Goal: Entertainment & Leisure: Browse casually

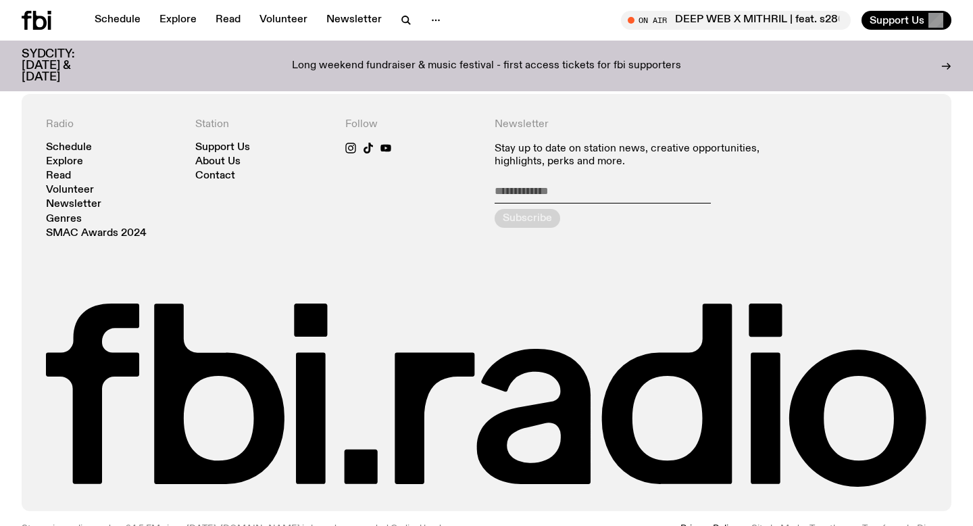
scroll to position [2921, 0]
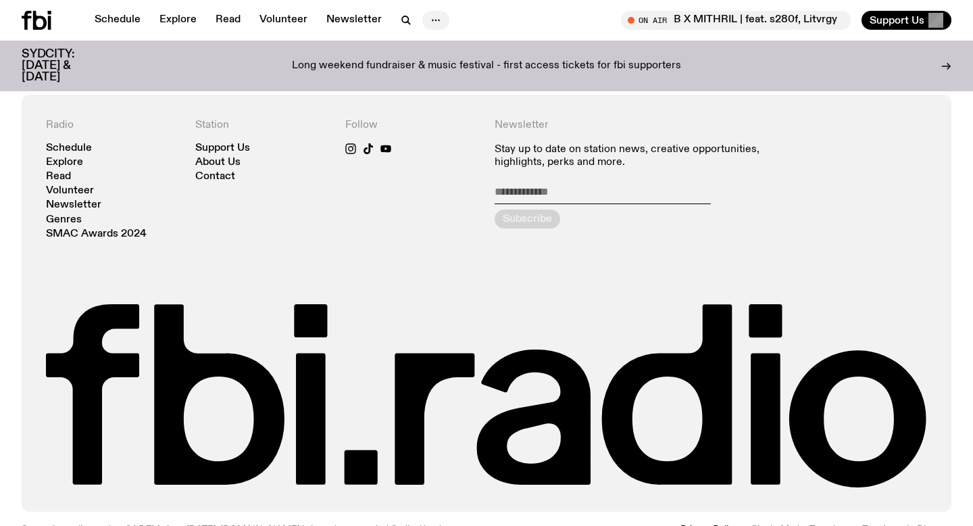
click at [428, 17] on icon "button" at bounding box center [436, 20] width 16 height 16
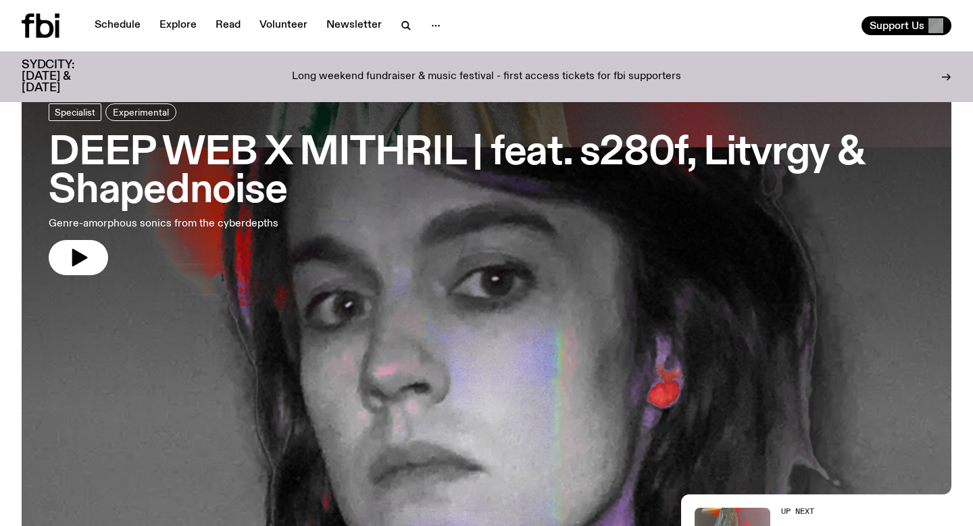
scroll to position [0, 0]
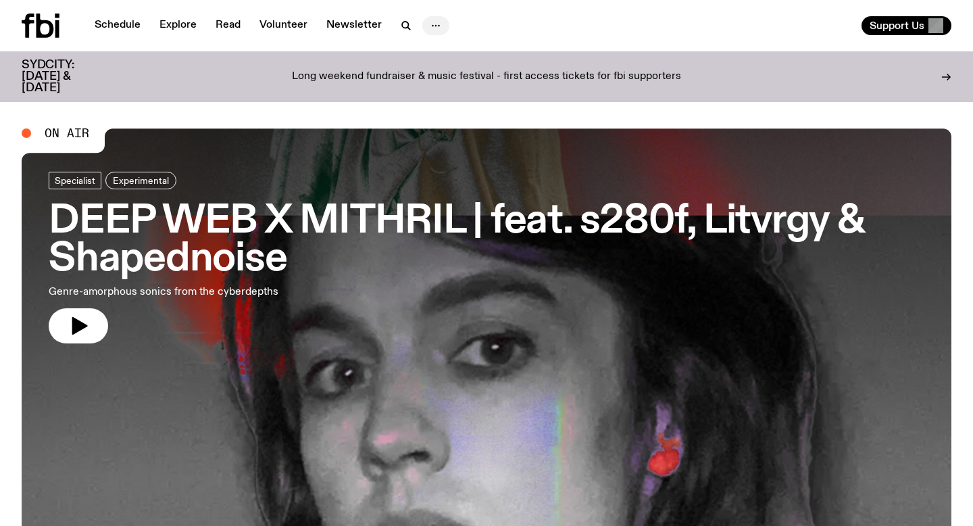
click at [436, 21] on icon "button" at bounding box center [436, 26] width 16 height 16
click at [434, 56] on link "About Us" at bounding box center [436, 54] width 68 height 19
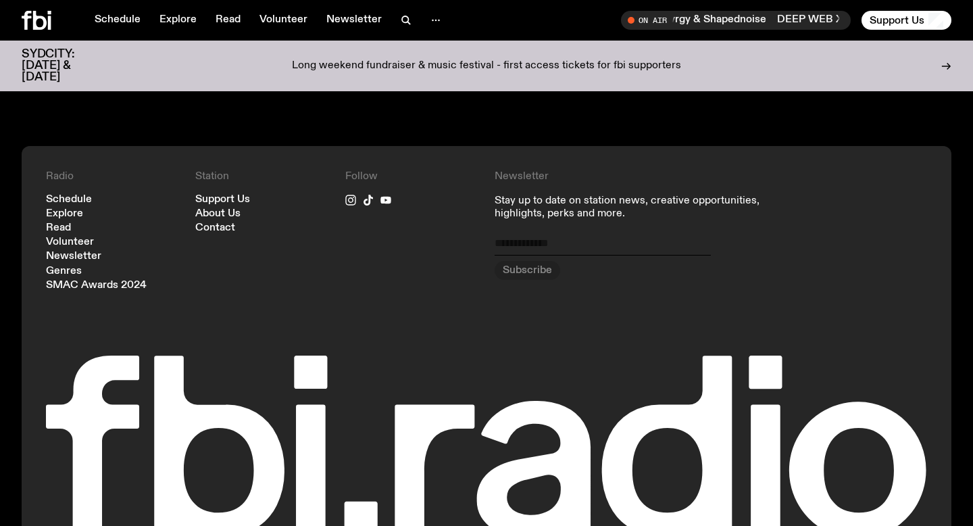
scroll to position [1559, 0]
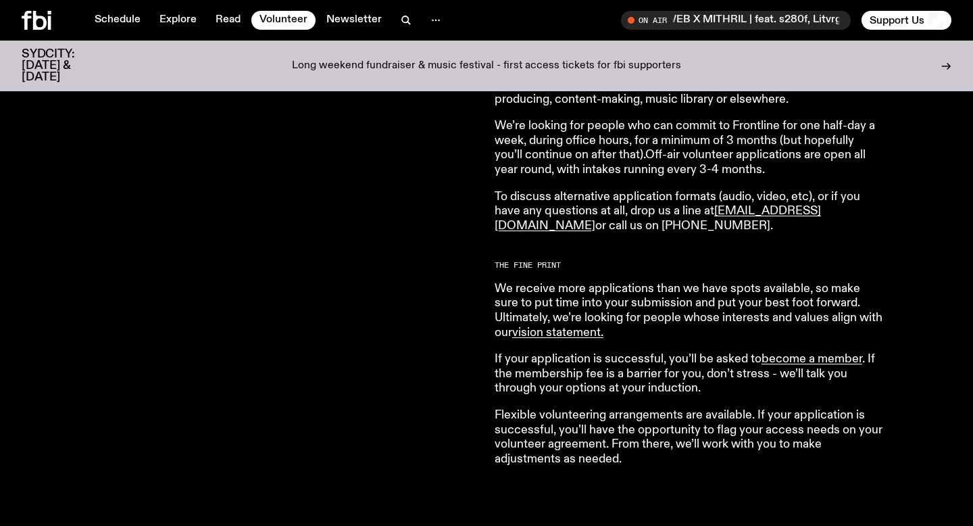
scroll to position [1137, 0]
